Goal: Information Seeking & Learning: Learn about a topic

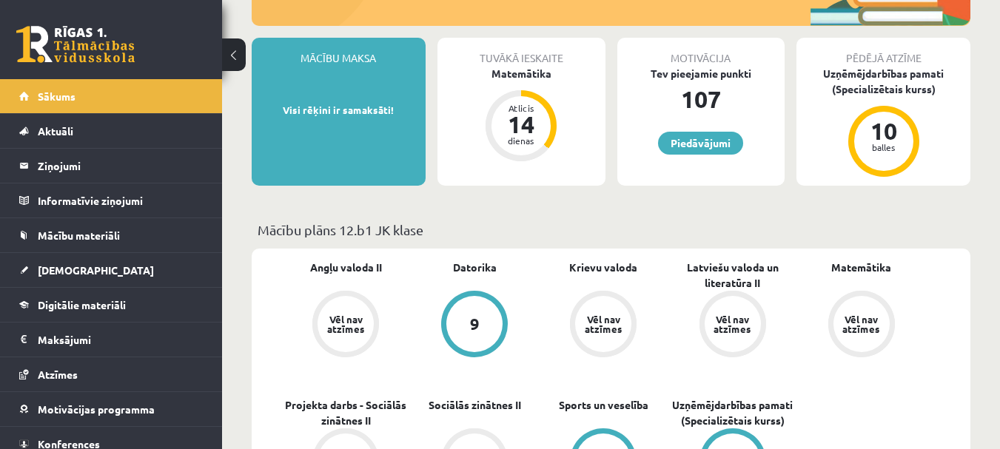
scroll to position [246, 0]
click at [530, 141] on div "dienas" at bounding box center [521, 139] width 44 height 9
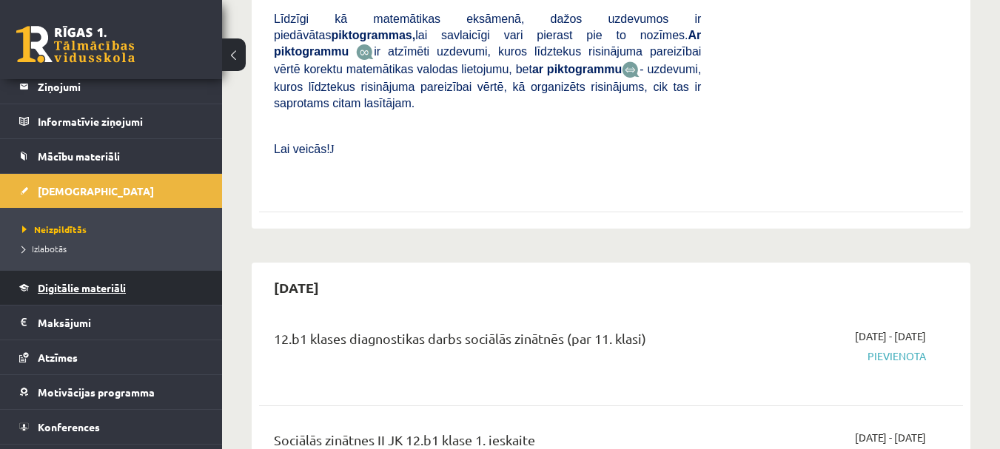
scroll to position [109, 0]
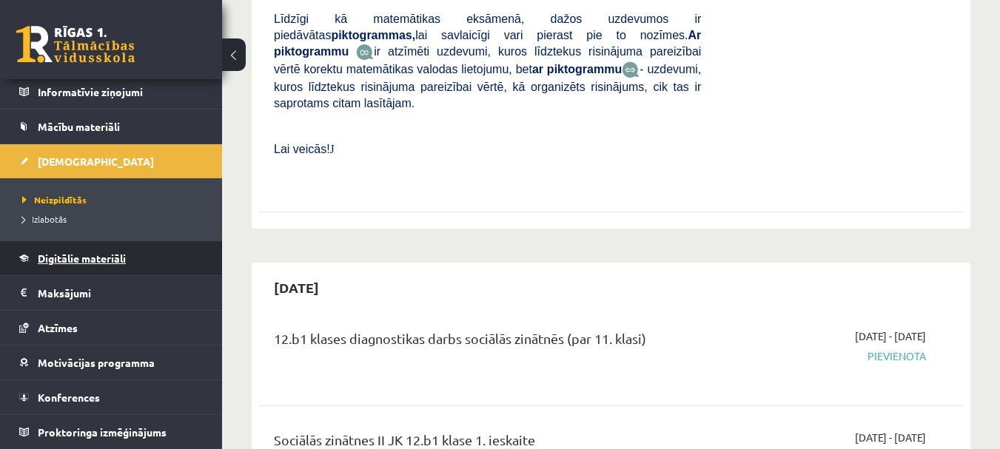
click at [64, 260] on span "Digitālie materiāli" at bounding box center [82, 258] width 88 height 13
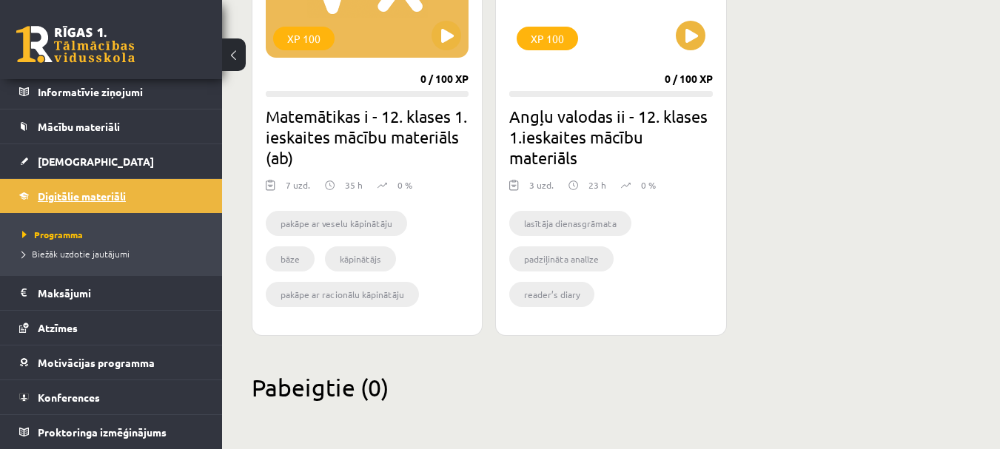
scroll to position [563, 0]
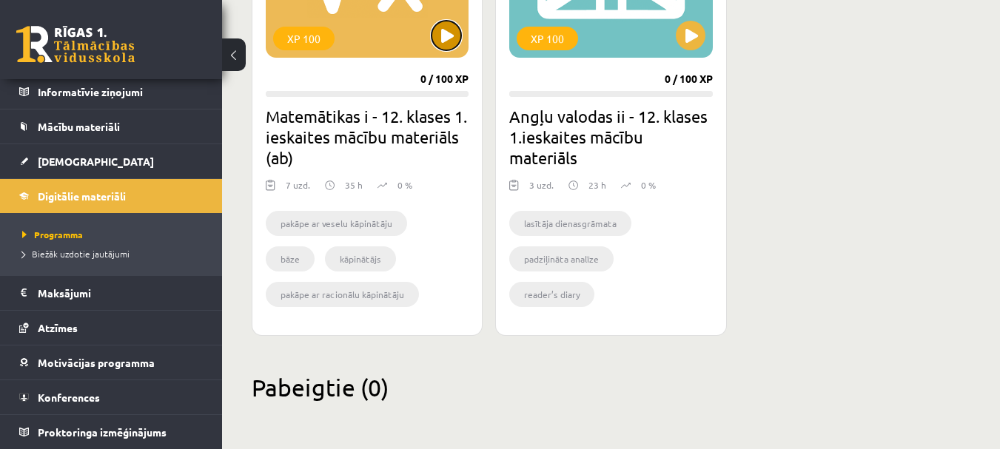
click at [435, 28] on button at bounding box center [446, 36] width 30 height 30
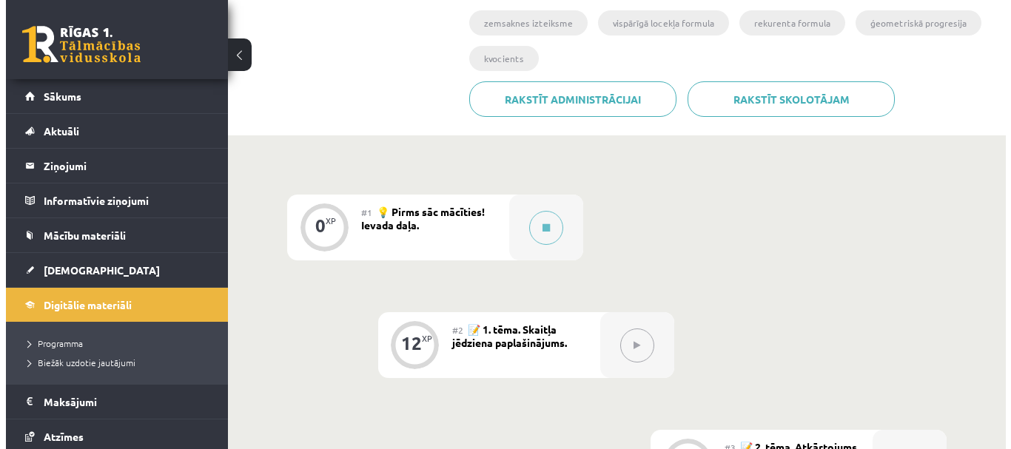
scroll to position [329, 0]
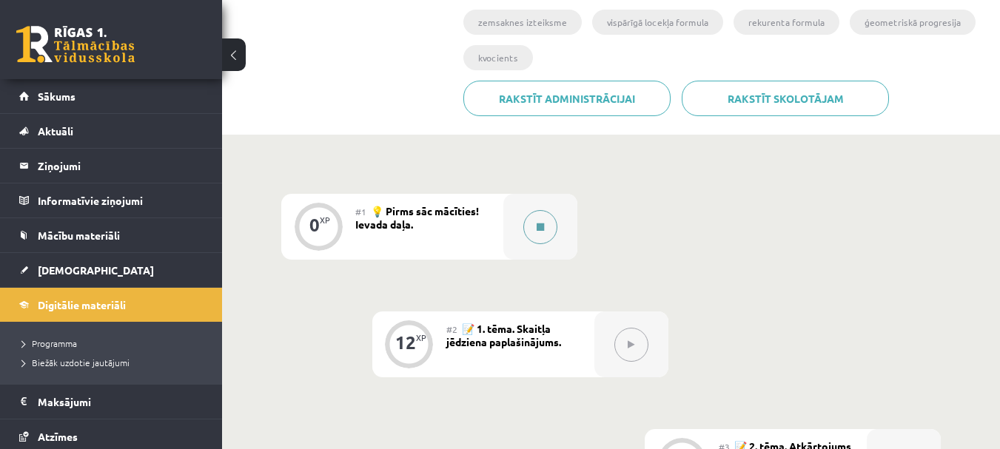
click at [544, 235] on button at bounding box center [540, 227] width 34 height 34
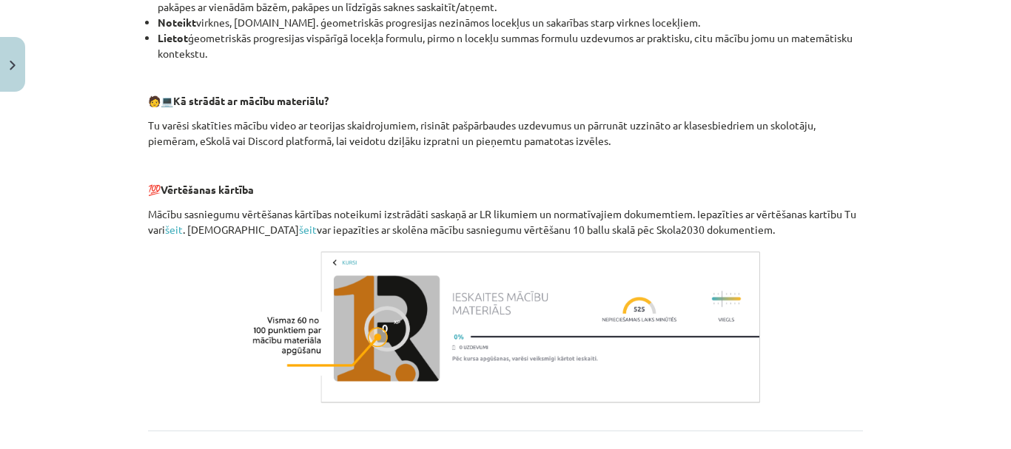
scroll to position [741, 0]
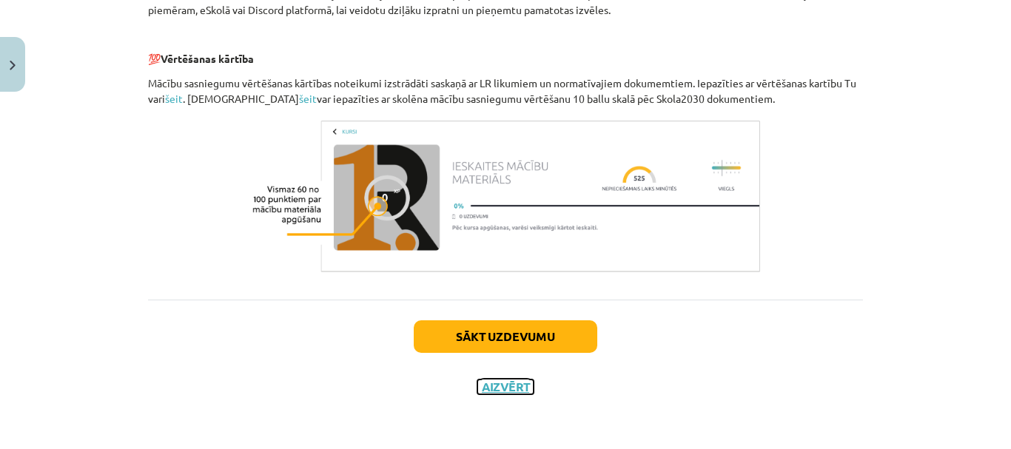
click at [506, 393] on button "Aizvērt" at bounding box center [505, 387] width 56 height 15
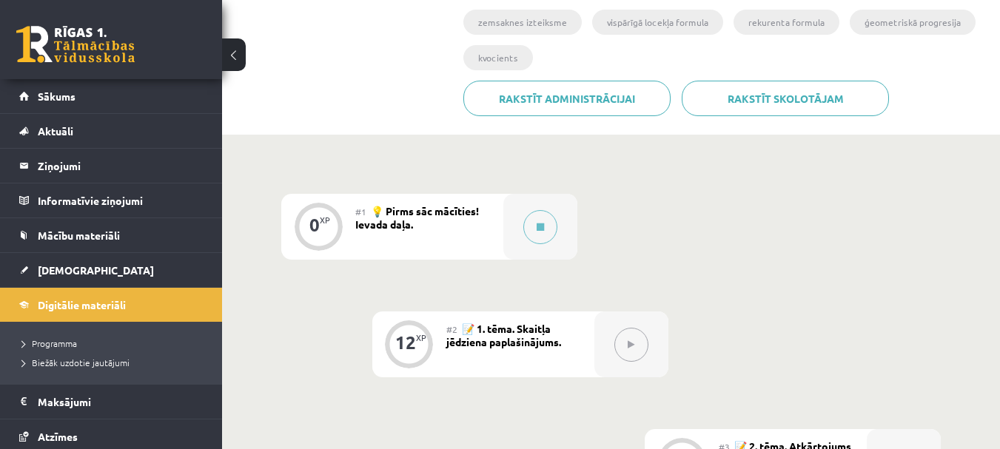
click at [528, 349] on div "#2 📝 1. tēma. Skaitļa jēdziena paplašinājums." at bounding box center [520, 345] width 148 height 66
click at [634, 351] on button at bounding box center [631, 345] width 34 height 34
click at [542, 229] on icon at bounding box center [540, 227] width 7 height 9
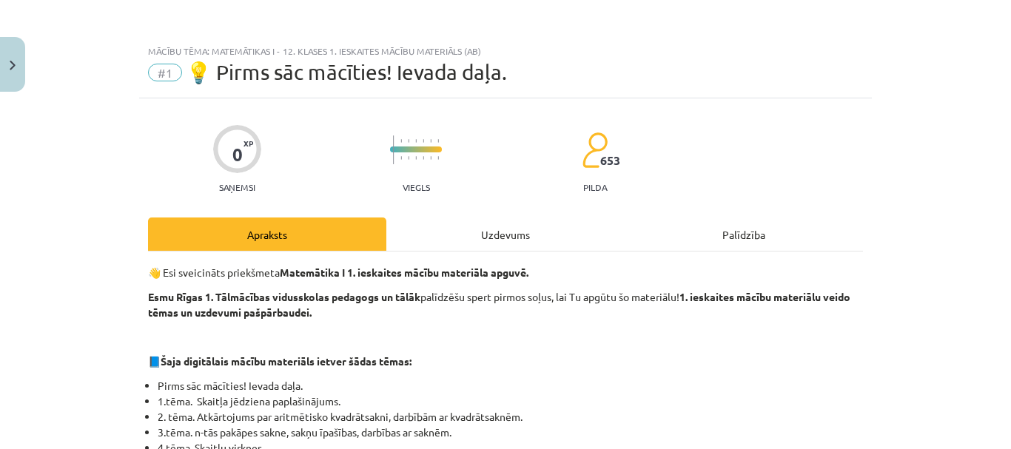
click at [488, 243] on div "Uzdevums" at bounding box center [505, 234] width 238 height 33
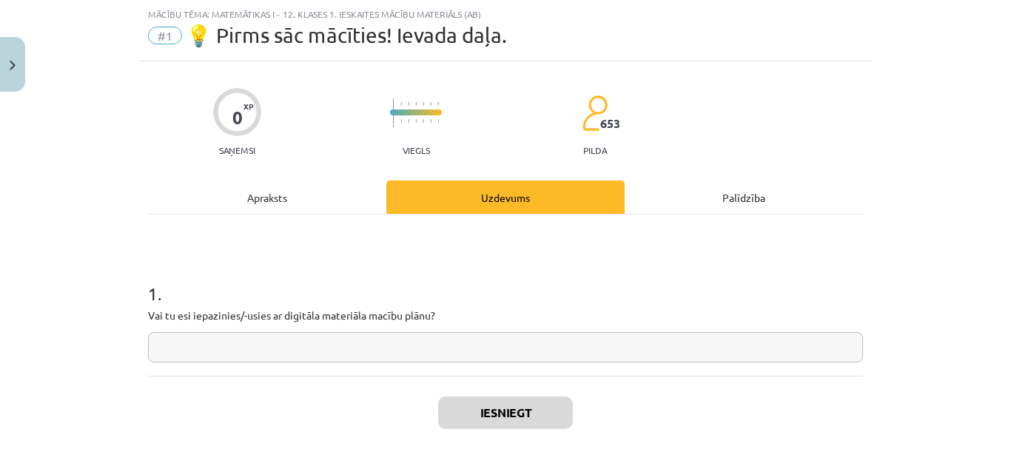
scroll to position [82, 0]
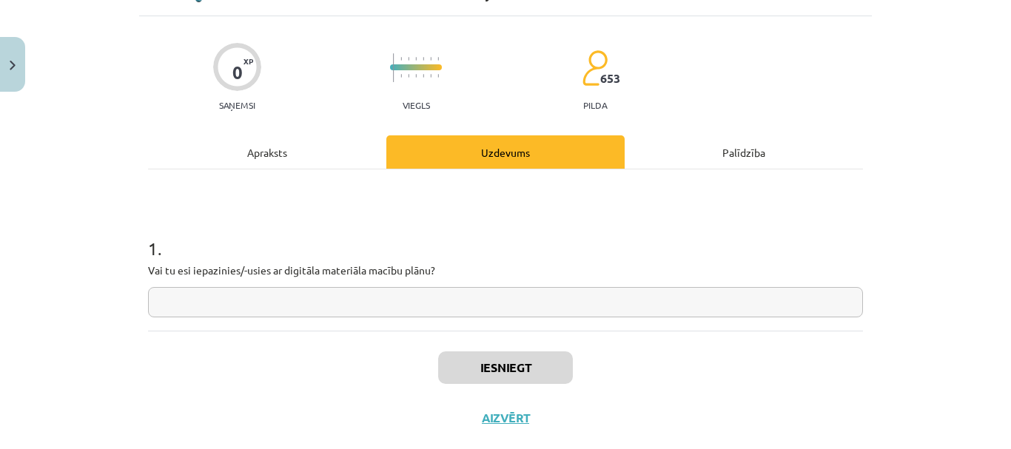
click at [463, 320] on div "1 . Vai tu esi iepazinies/-usies ar digitāla materiāla macību plānu?" at bounding box center [505, 249] width 715 height 161
click at [462, 314] on input "text" at bounding box center [505, 302] width 715 height 30
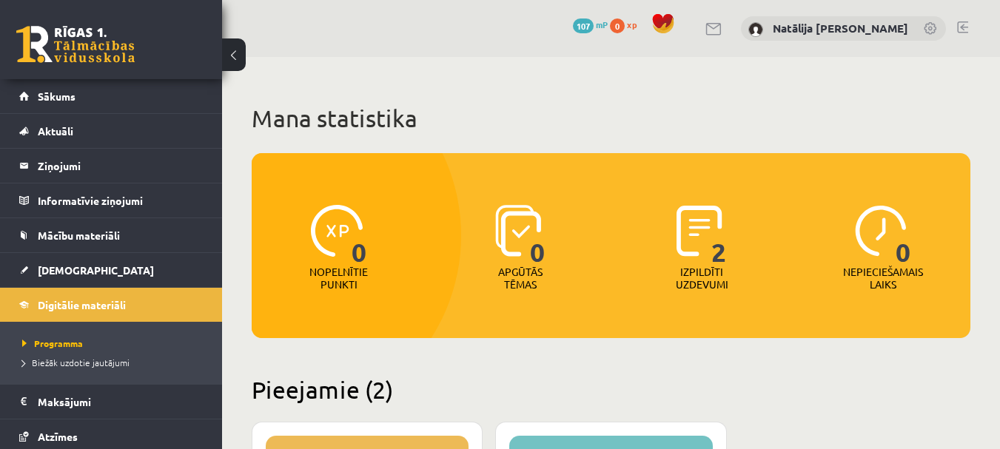
scroll to position [563, 0]
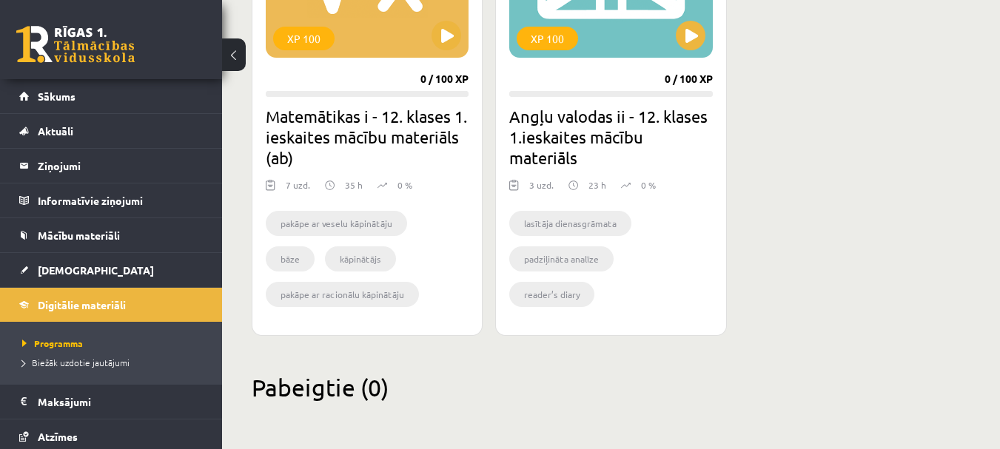
click at [393, 207] on div "pakāpe ar veselu kāpinātāju bāze kāpinātājs pakāpe ar racionālu kāpinātāju arit…" at bounding box center [367, 261] width 203 height 121
click at [451, 46] on button at bounding box center [446, 36] width 30 height 30
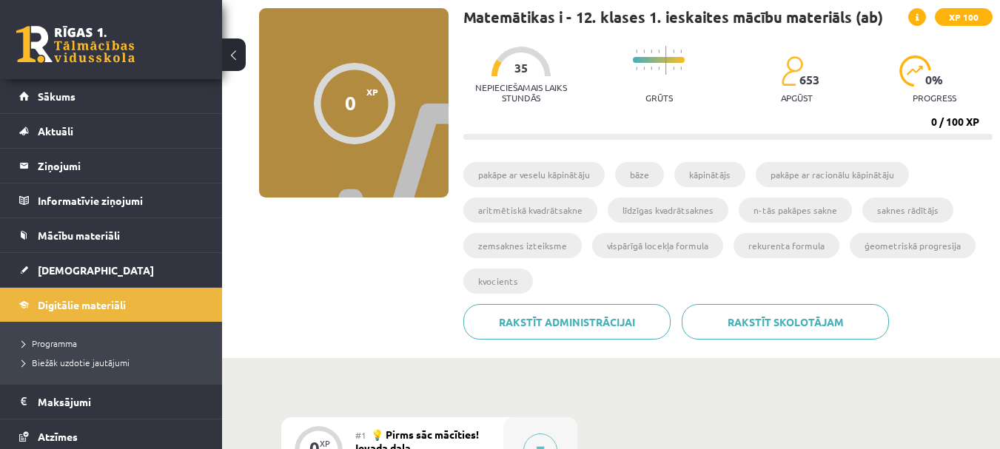
scroll to position [110, 0]
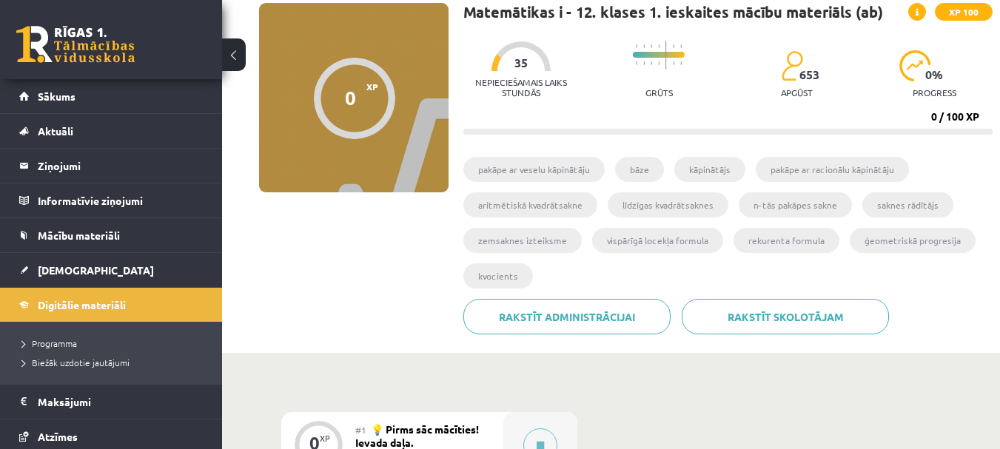
click at [543, 173] on li "pakāpe ar veselu kāpinātāju" at bounding box center [533, 169] width 141 height 25
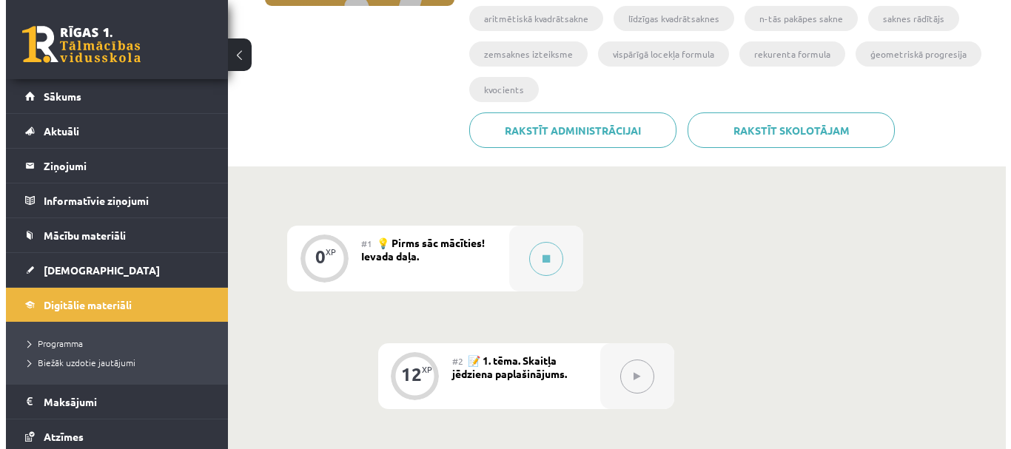
scroll to position [298, 0]
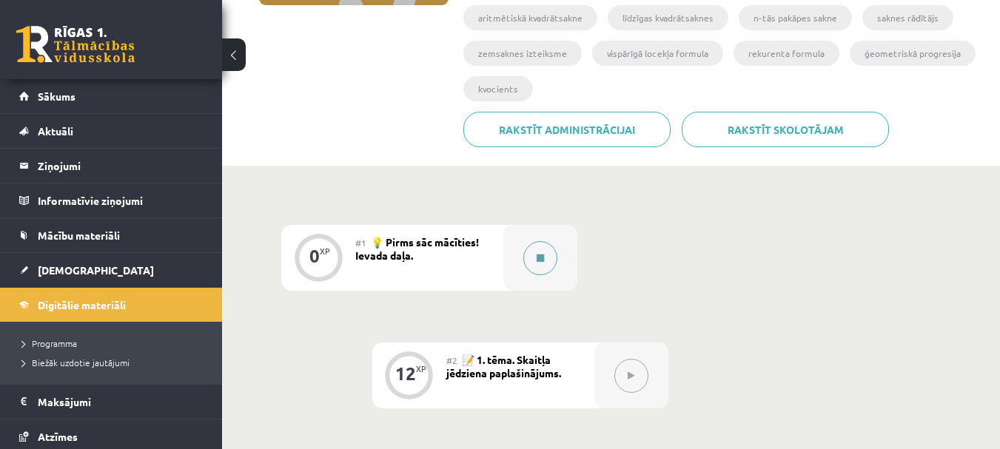
click at [520, 265] on div at bounding box center [540, 258] width 74 height 66
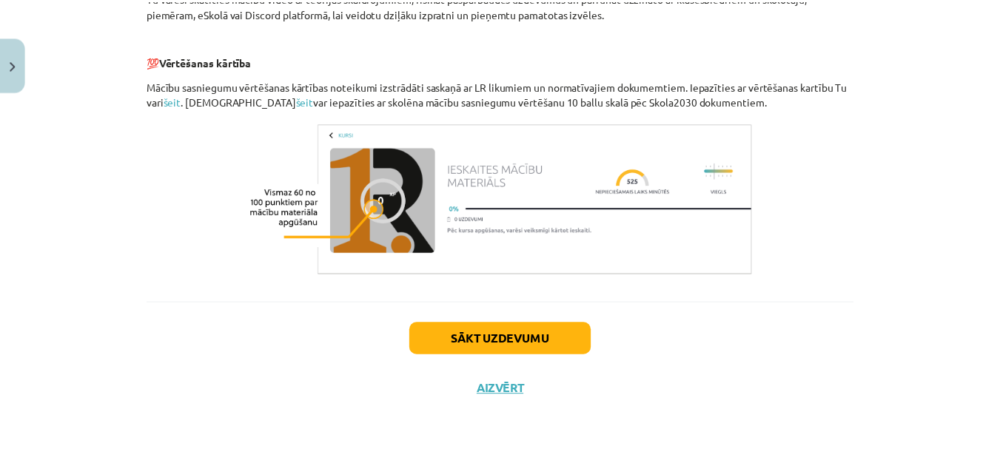
scroll to position [741, 0]
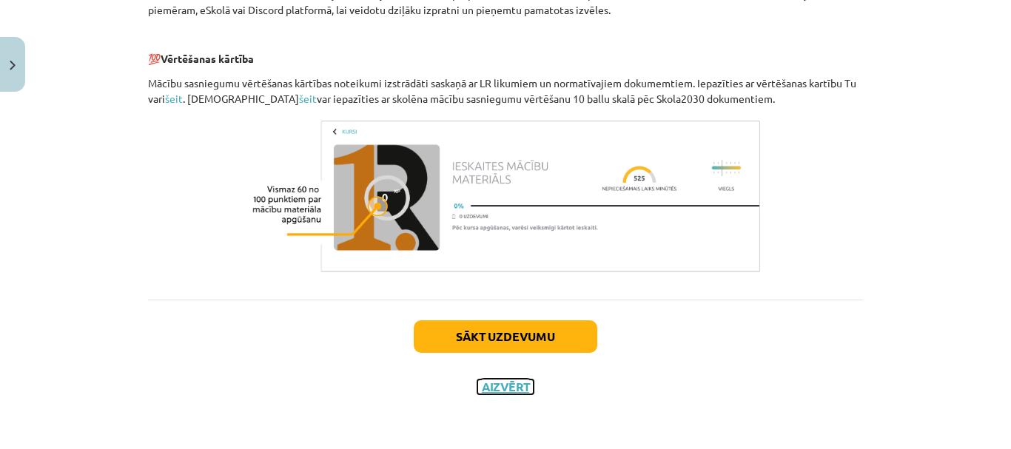
click at [505, 385] on button "Aizvērt" at bounding box center [505, 387] width 56 height 15
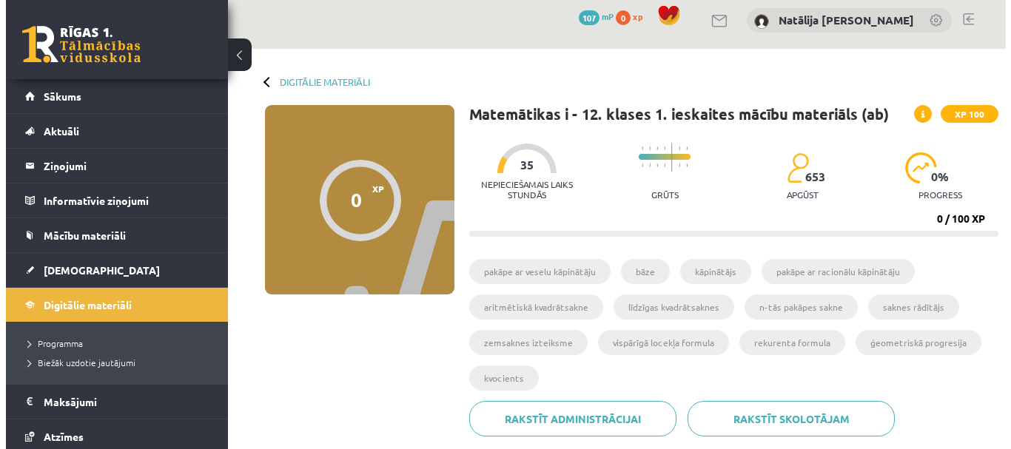
scroll to position [0, 0]
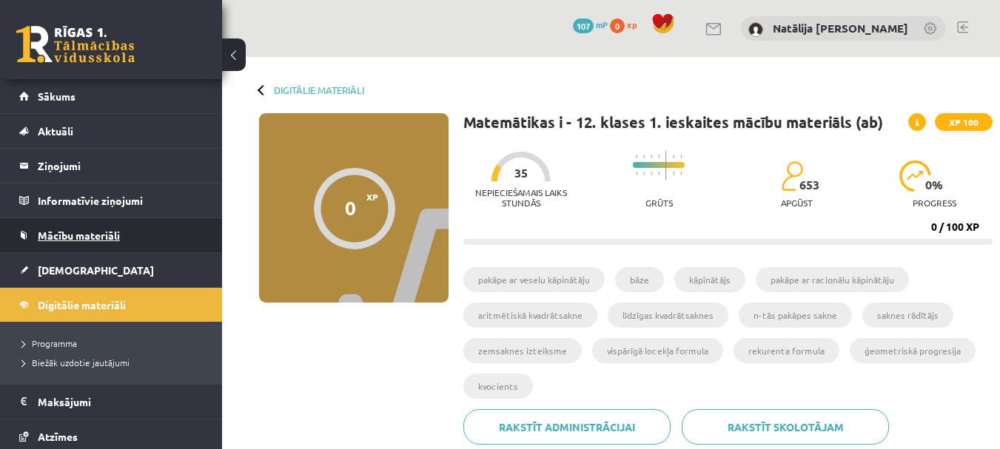
click at [81, 241] on span "Mācību materiāli" at bounding box center [79, 235] width 82 height 13
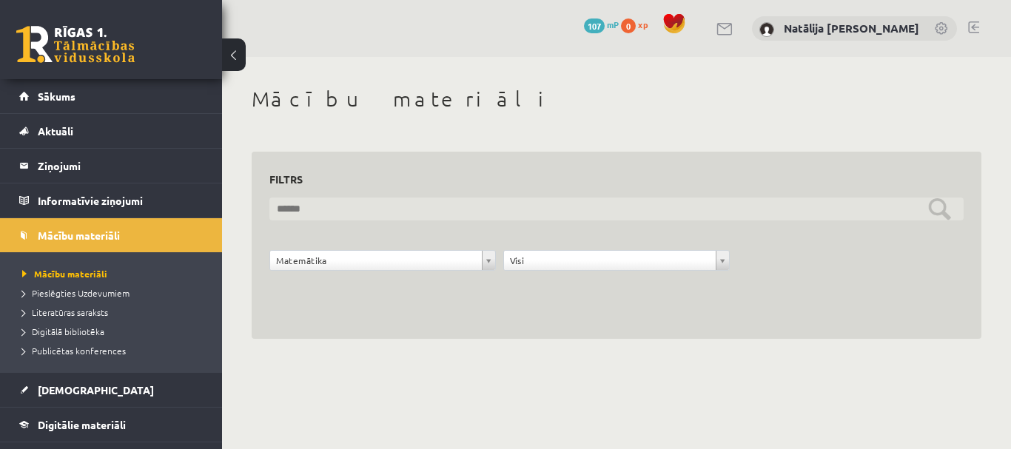
click at [445, 218] on input "text" at bounding box center [616, 209] width 694 height 23
click at [935, 219] on input "text" at bounding box center [616, 209] width 694 height 23
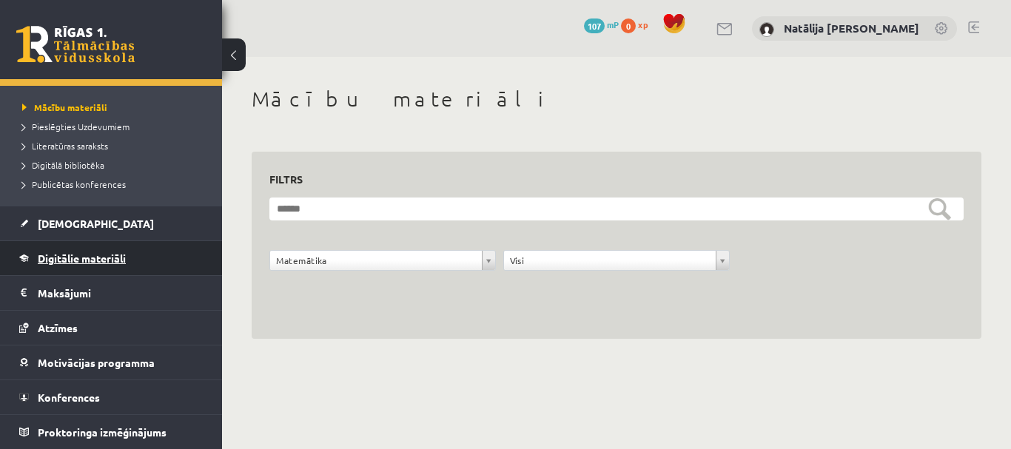
click at [84, 252] on span "Digitālie materiāli" at bounding box center [82, 258] width 88 height 13
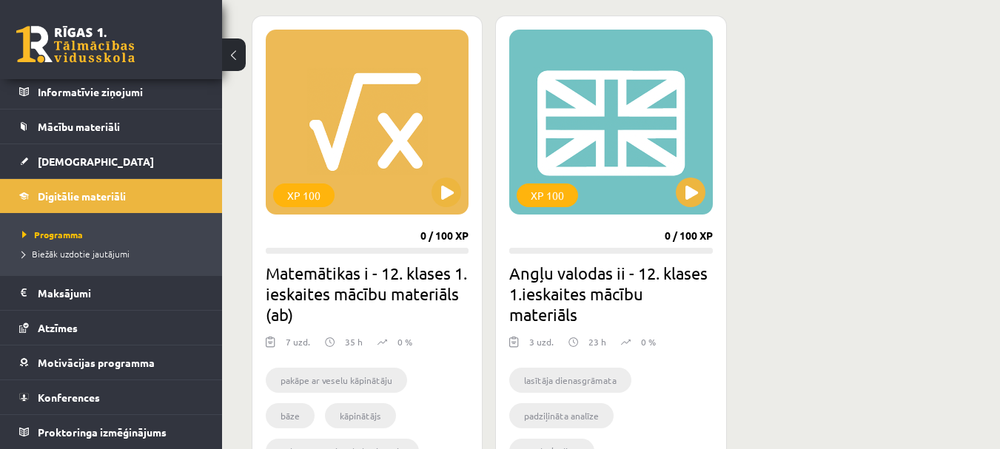
scroll to position [414, 0]
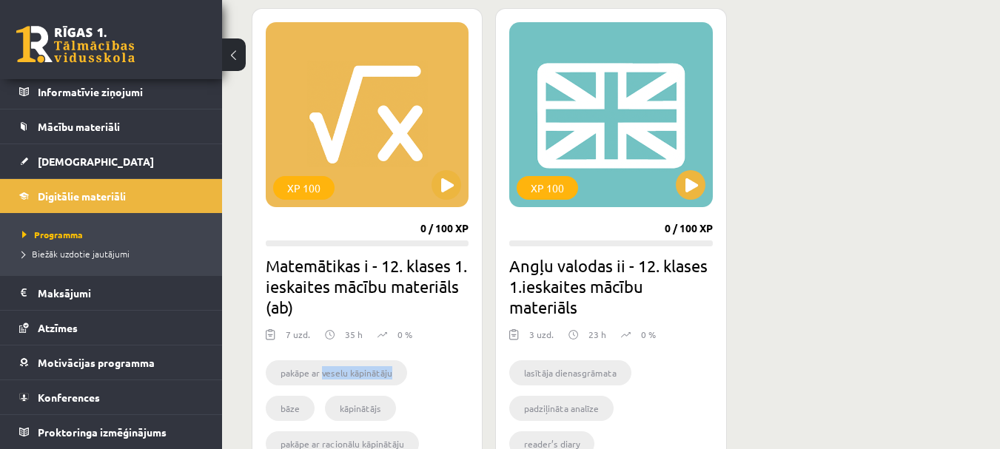
drag, startPoint x: 321, startPoint y: 372, endPoint x: 394, endPoint y: 371, distance: 73.3
click at [394, 371] on li "pakāpe ar veselu kāpinātāju" at bounding box center [336, 372] width 141 height 25
drag, startPoint x: 276, startPoint y: 374, endPoint x: 419, endPoint y: 369, distance: 142.9
click at [418, 370] on ul "pakāpe ar veselu kāpinātāju bāze kāpinātājs pakāpe ar racionālu kāpinātāju arit…" at bounding box center [367, 412] width 203 height 104
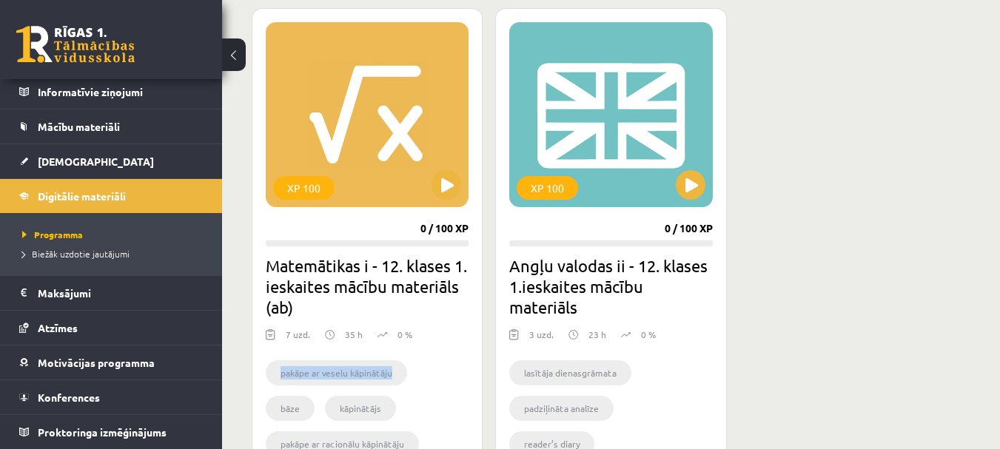
copy li "pakāpe ar veselu kāpinātāju"
click at [443, 186] on button at bounding box center [446, 185] width 30 height 30
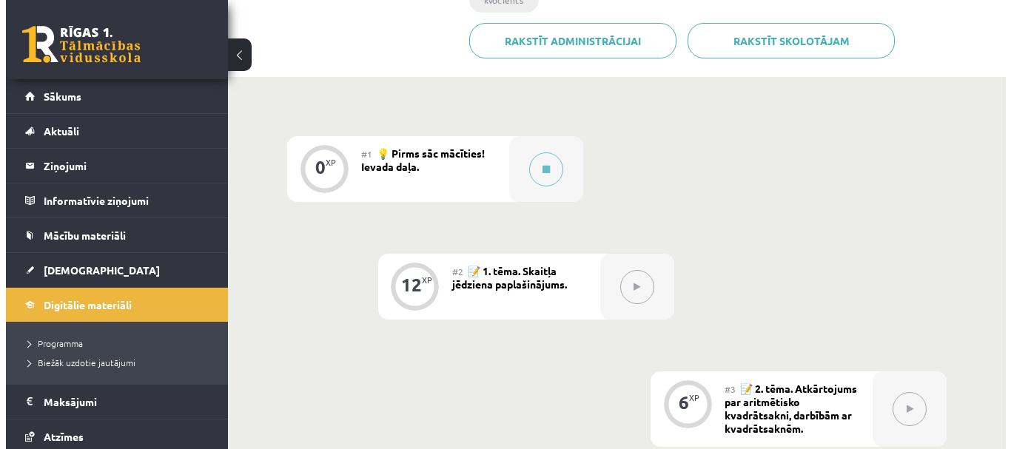
scroll to position [387, 0]
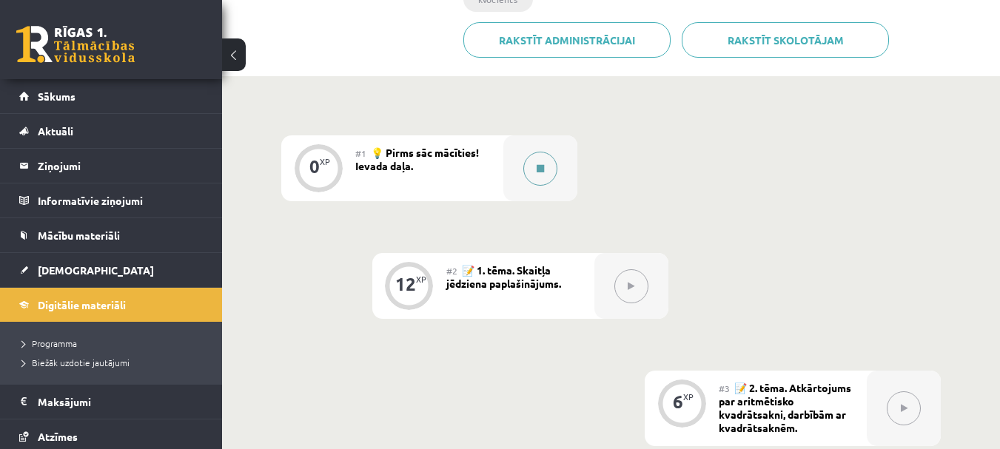
click at [574, 175] on div at bounding box center [540, 168] width 74 height 66
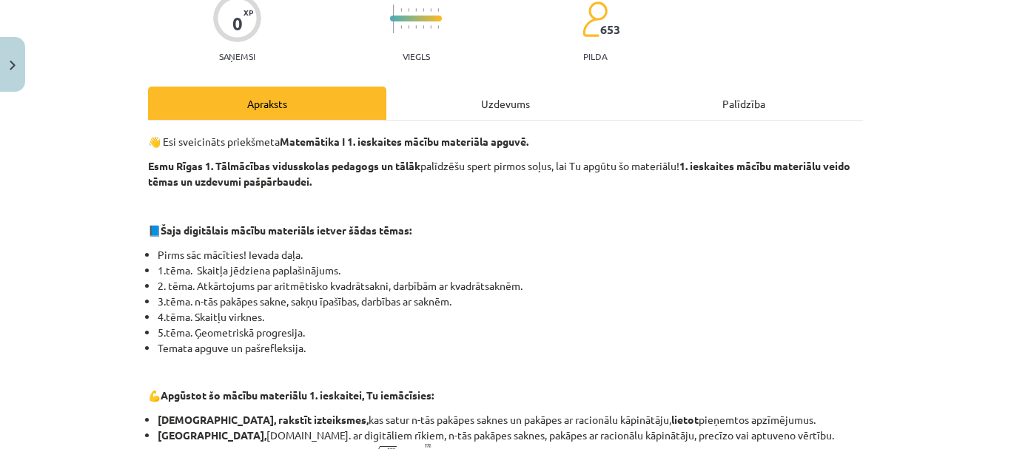
scroll to position [138, 0]
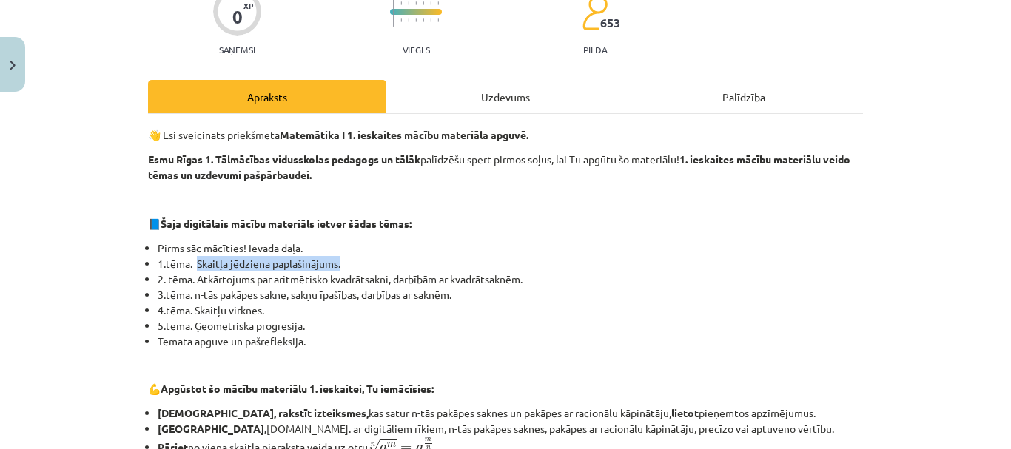
drag, startPoint x: 195, startPoint y: 262, endPoint x: 346, endPoint y: 264, distance: 151.7
click at [346, 264] on li "1.tēma. Skaitļa jēdziena paplašinājums." at bounding box center [510, 264] width 705 height 16
copy li "Skaitļa jēdziena paplašinājums."
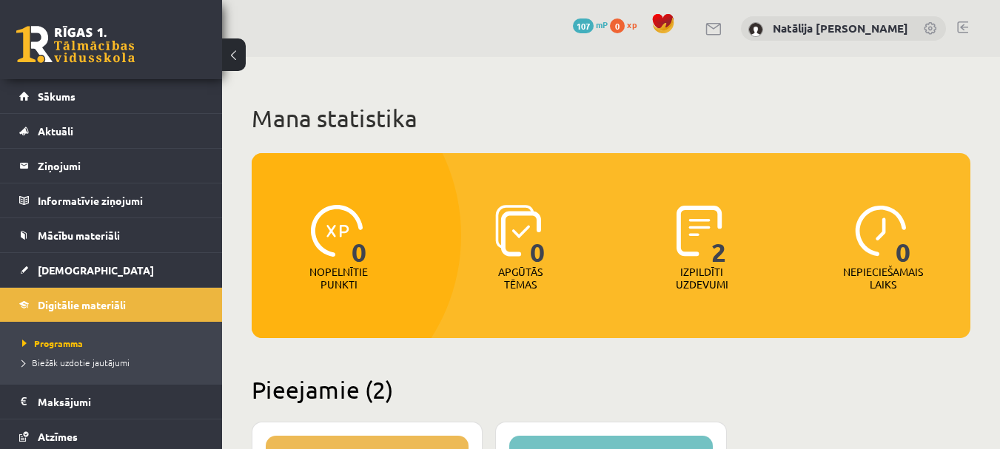
scroll to position [414, 0]
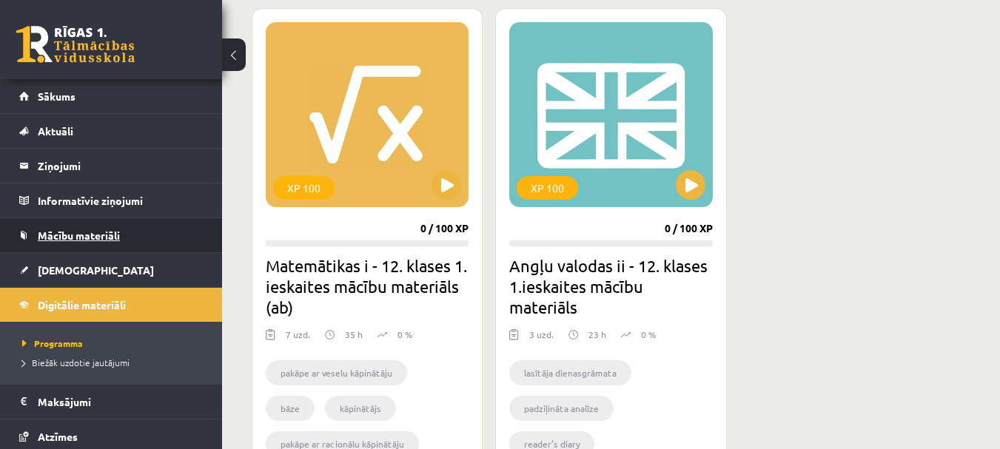
click at [89, 227] on link "Mācību materiāli" at bounding box center [111, 235] width 184 height 34
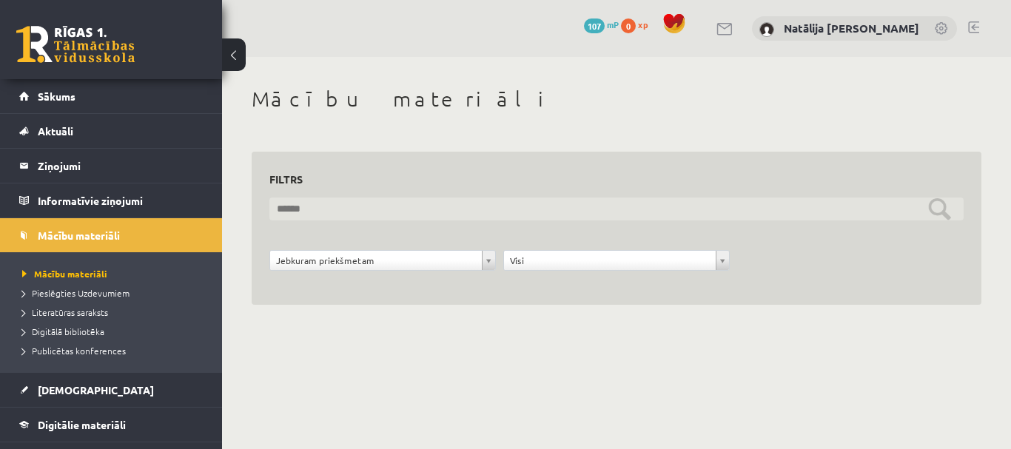
click at [429, 217] on input "text" at bounding box center [616, 209] width 694 height 23
paste input "**********"
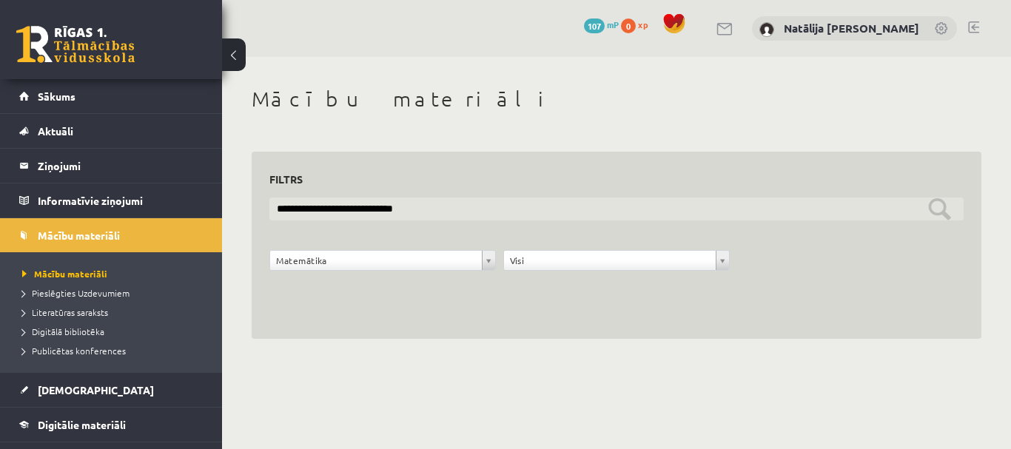
click at [536, 215] on input "**********" at bounding box center [616, 209] width 694 height 23
type input "**********"
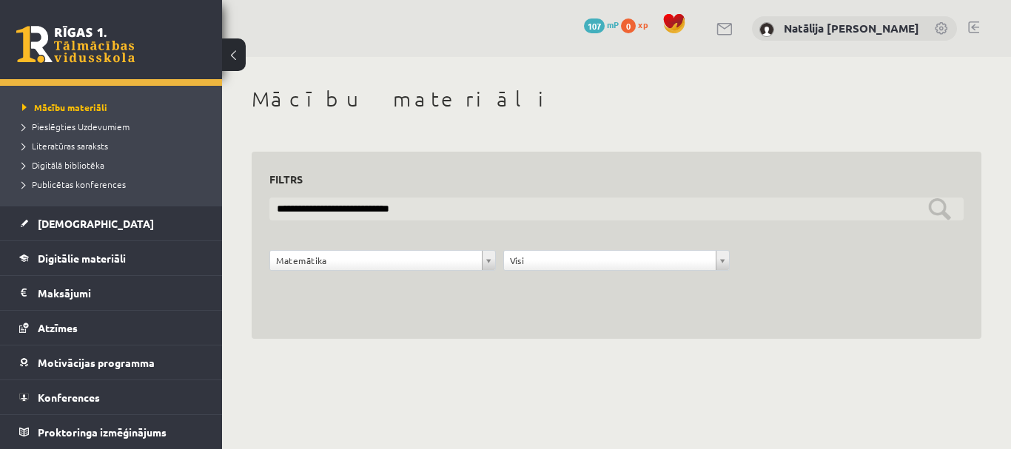
click at [553, 203] on input "**********" at bounding box center [616, 209] width 694 height 23
click at [948, 214] on input "**********" at bounding box center [616, 209] width 694 height 23
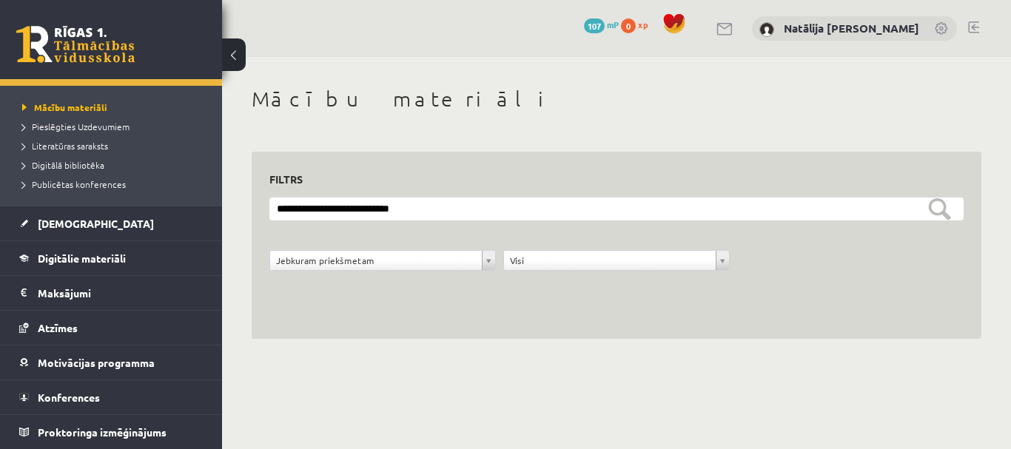
click at [622, 354] on div "**********" at bounding box center [616, 213] width 789 height 312
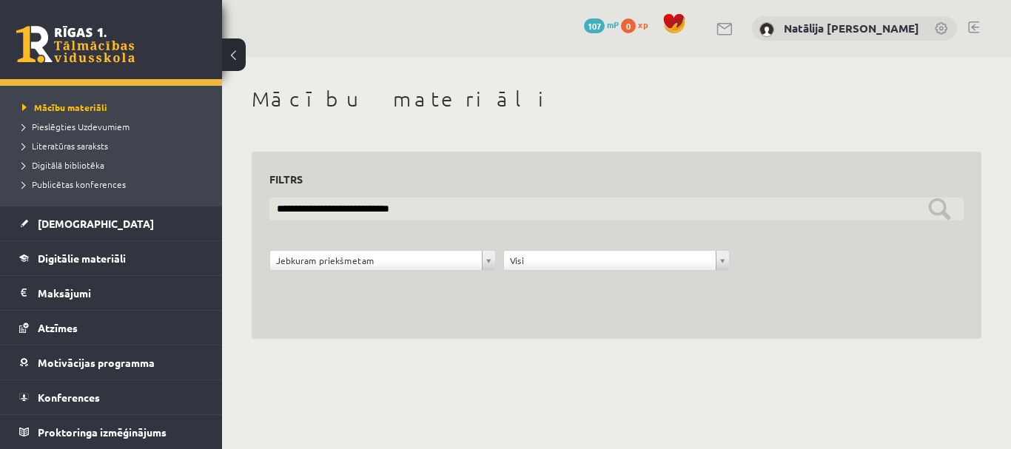
click at [475, 216] on input "**********" at bounding box center [616, 209] width 694 height 23
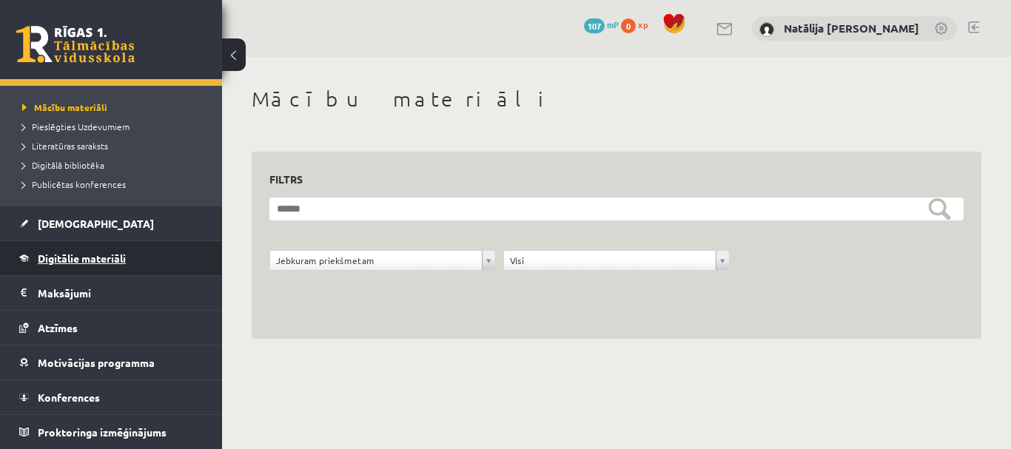
click at [122, 258] on span "Digitālie materiāli" at bounding box center [82, 258] width 88 height 13
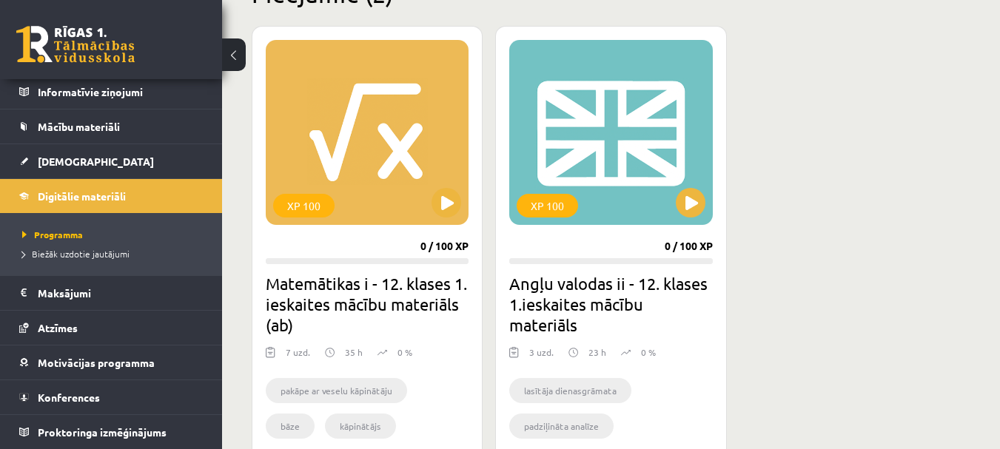
scroll to position [497, 0]
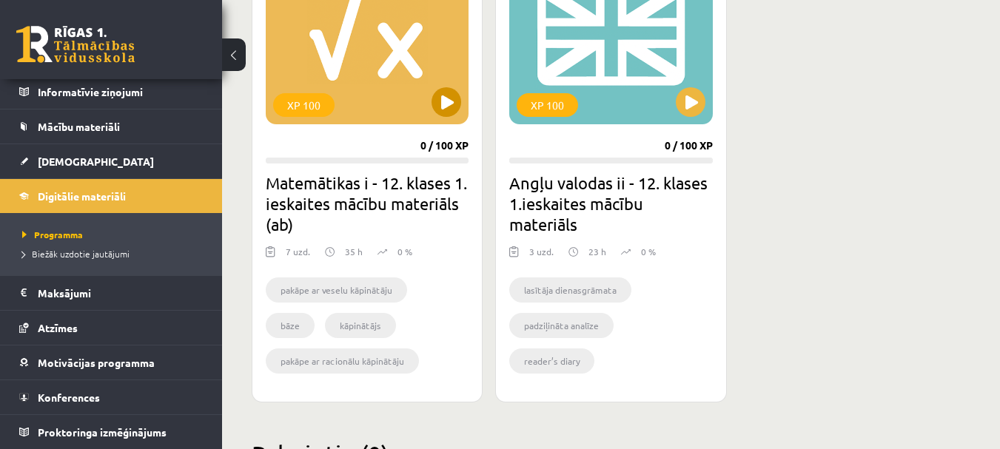
click at [341, 102] on div "XP 100" at bounding box center [367, 31] width 203 height 185
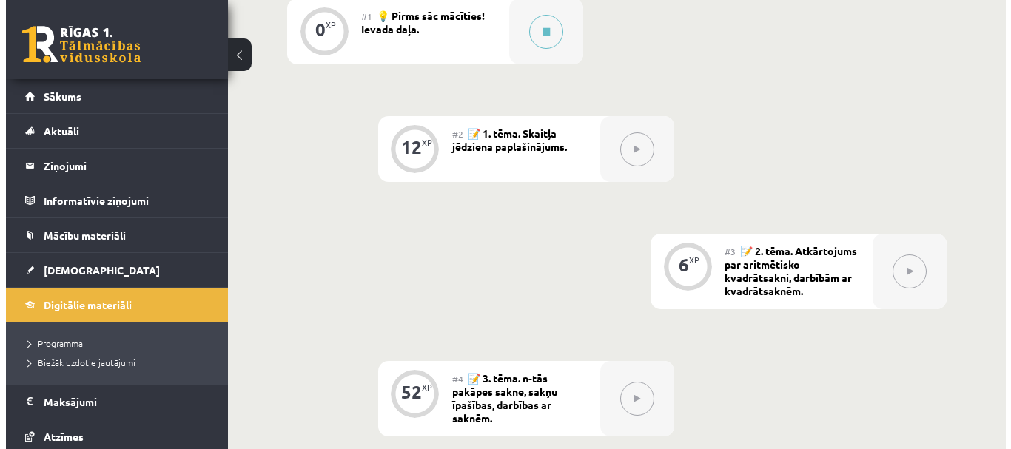
scroll to position [557, 0]
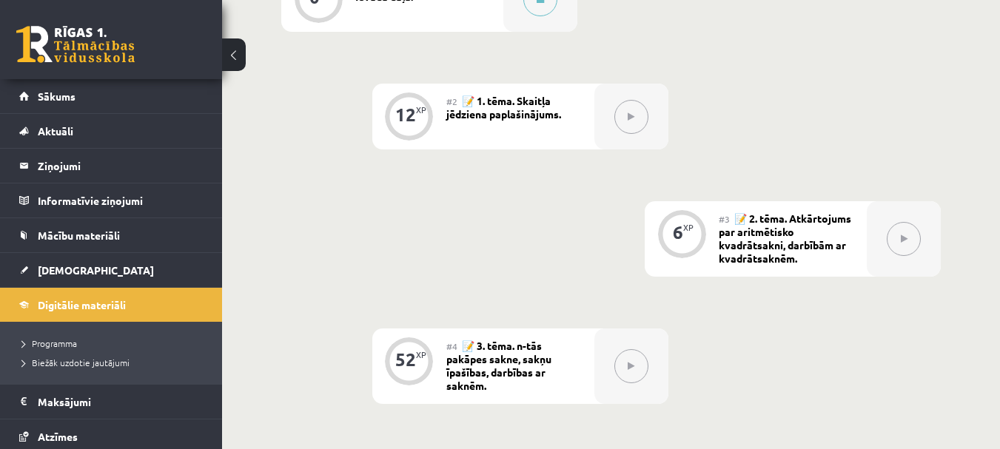
click at [506, 122] on div "#2 📝 1. tēma. Skaitļa jēdziena paplašinājums." at bounding box center [520, 117] width 148 height 66
click at [617, 112] on button at bounding box center [631, 117] width 34 height 34
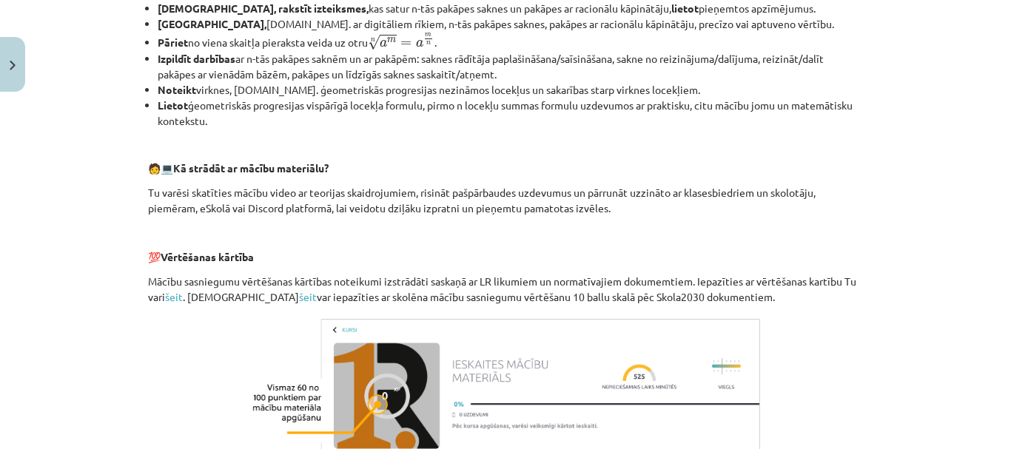
scroll to position [741, 0]
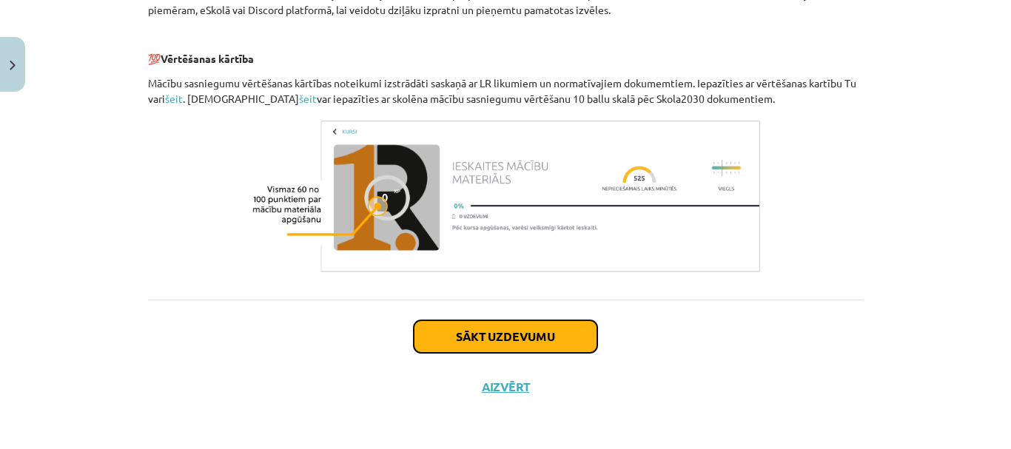
click at [429, 344] on button "Sākt uzdevumu" at bounding box center [506, 336] width 184 height 33
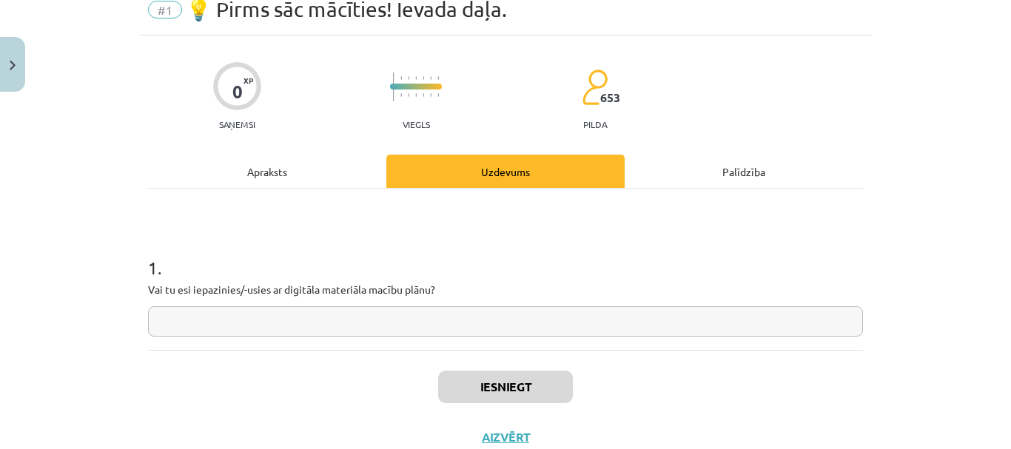
scroll to position [37, 0]
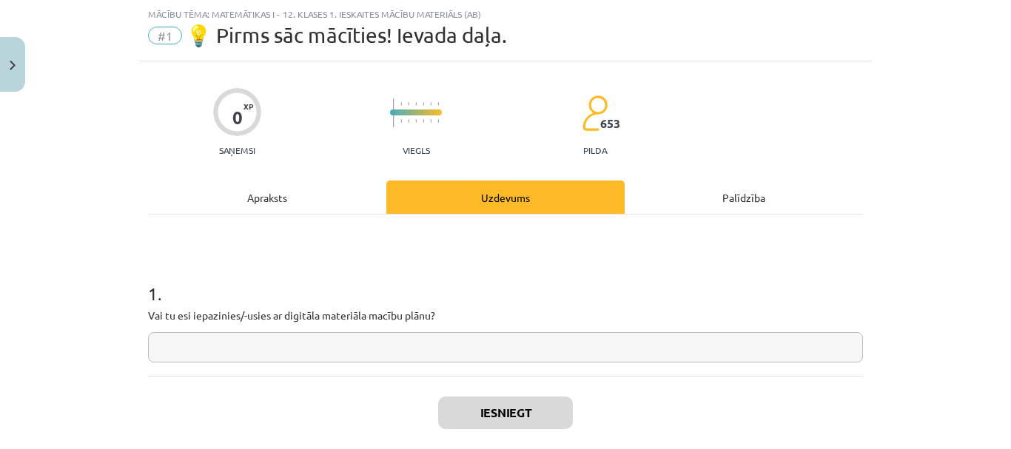
click at [429, 344] on input "text" at bounding box center [505, 347] width 715 height 30
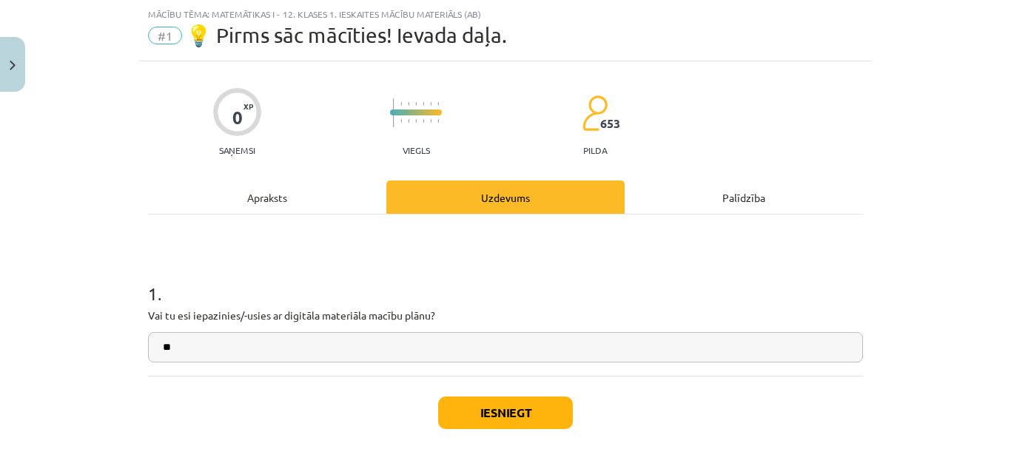
type input "**"
click at [503, 432] on div "Iesniegt Aizvērt" at bounding box center [505, 428] width 715 height 104
click at [503, 405] on button "Iesniegt" at bounding box center [505, 413] width 135 height 33
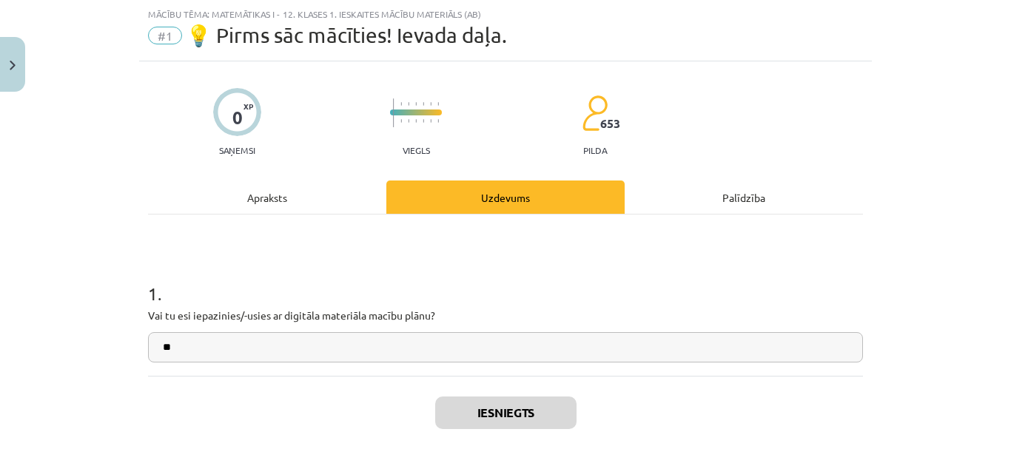
scroll to position [161, 0]
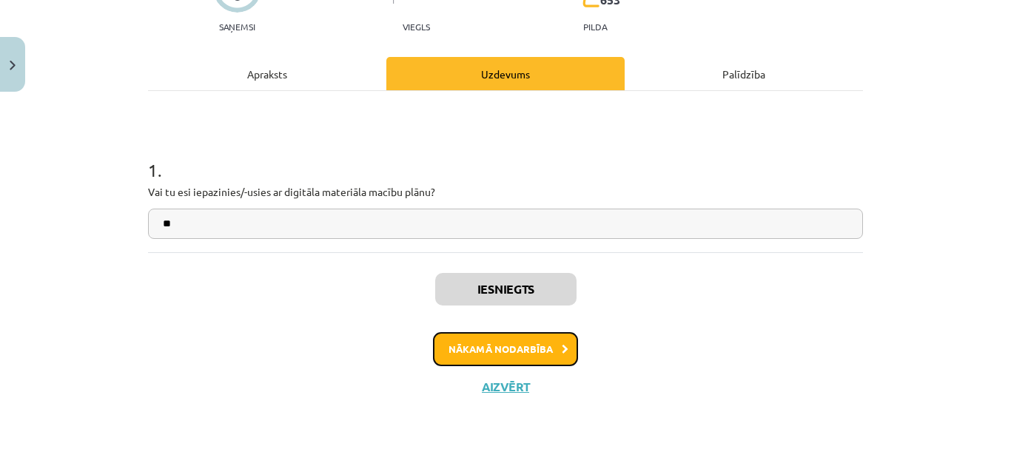
click at [517, 335] on button "Nākamā nodarbība" at bounding box center [505, 349] width 145 height 34
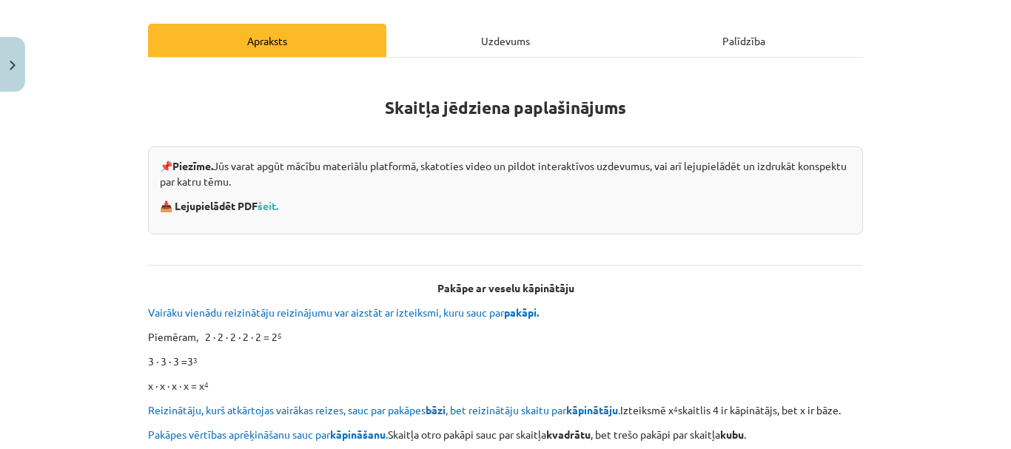
scroll to position [195, 0]
click at [269, 205] on link "šeit." at bounding box center [268, 204] width 21 height 13
